Goal: Information Seeking & Learning: Learn about a topic

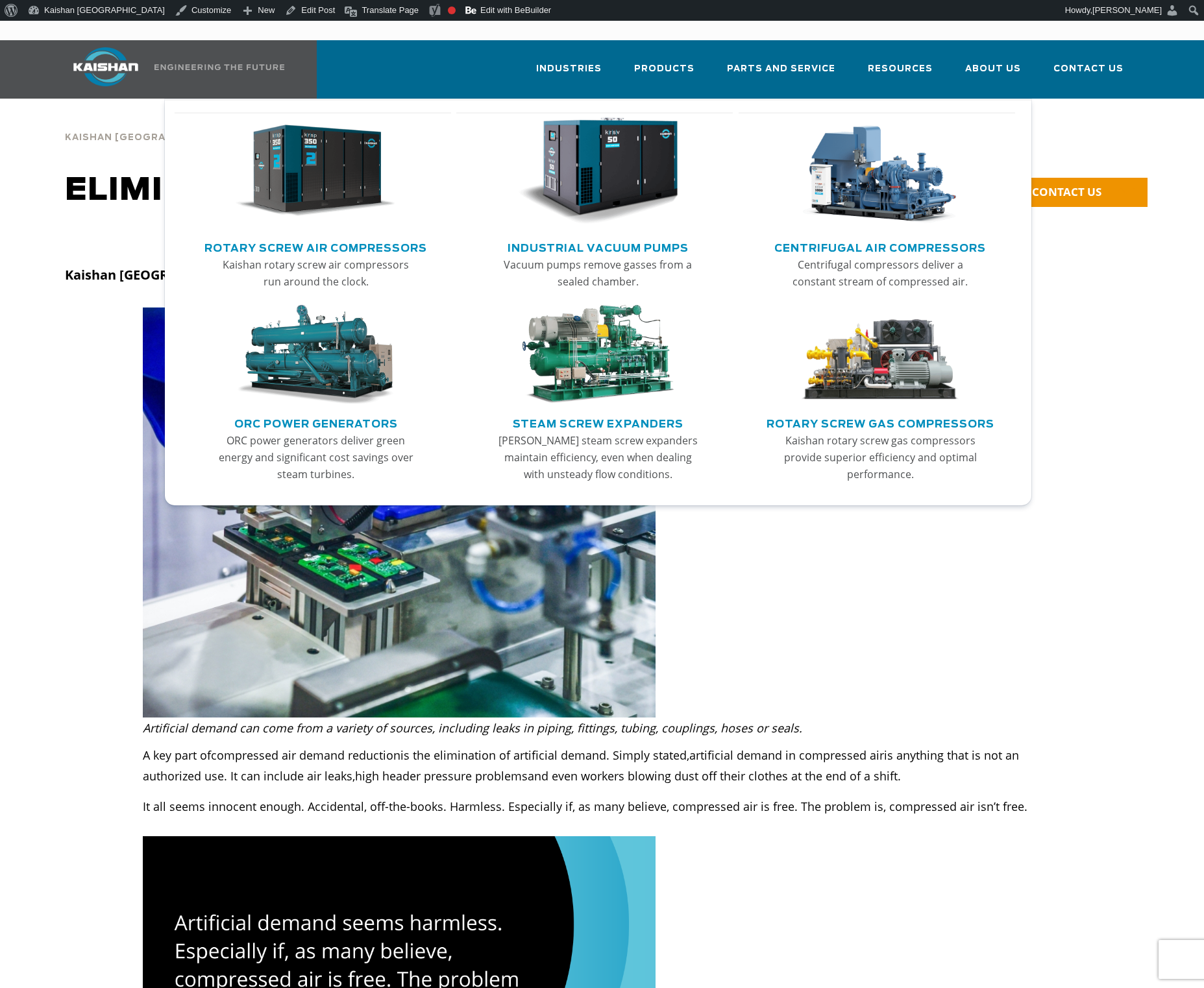
click at [647, 145] on img "Main menu" at bounding box center [597, 171] width 159 height 107
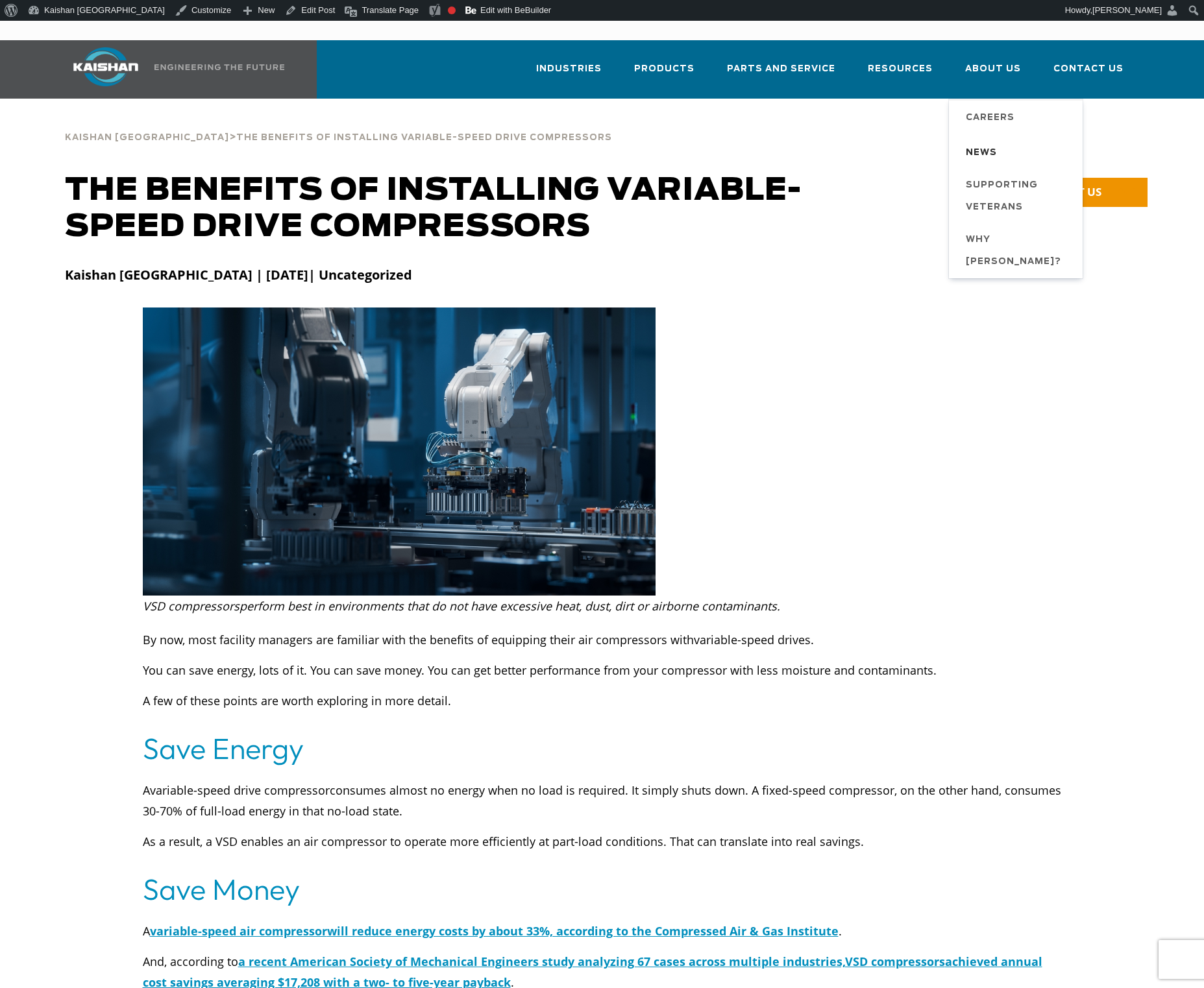
click at [995, 142] on span "News" at bounding box center [981, 153] width 31 height 22
